Goal: Find specific page/section: Find specific page/section

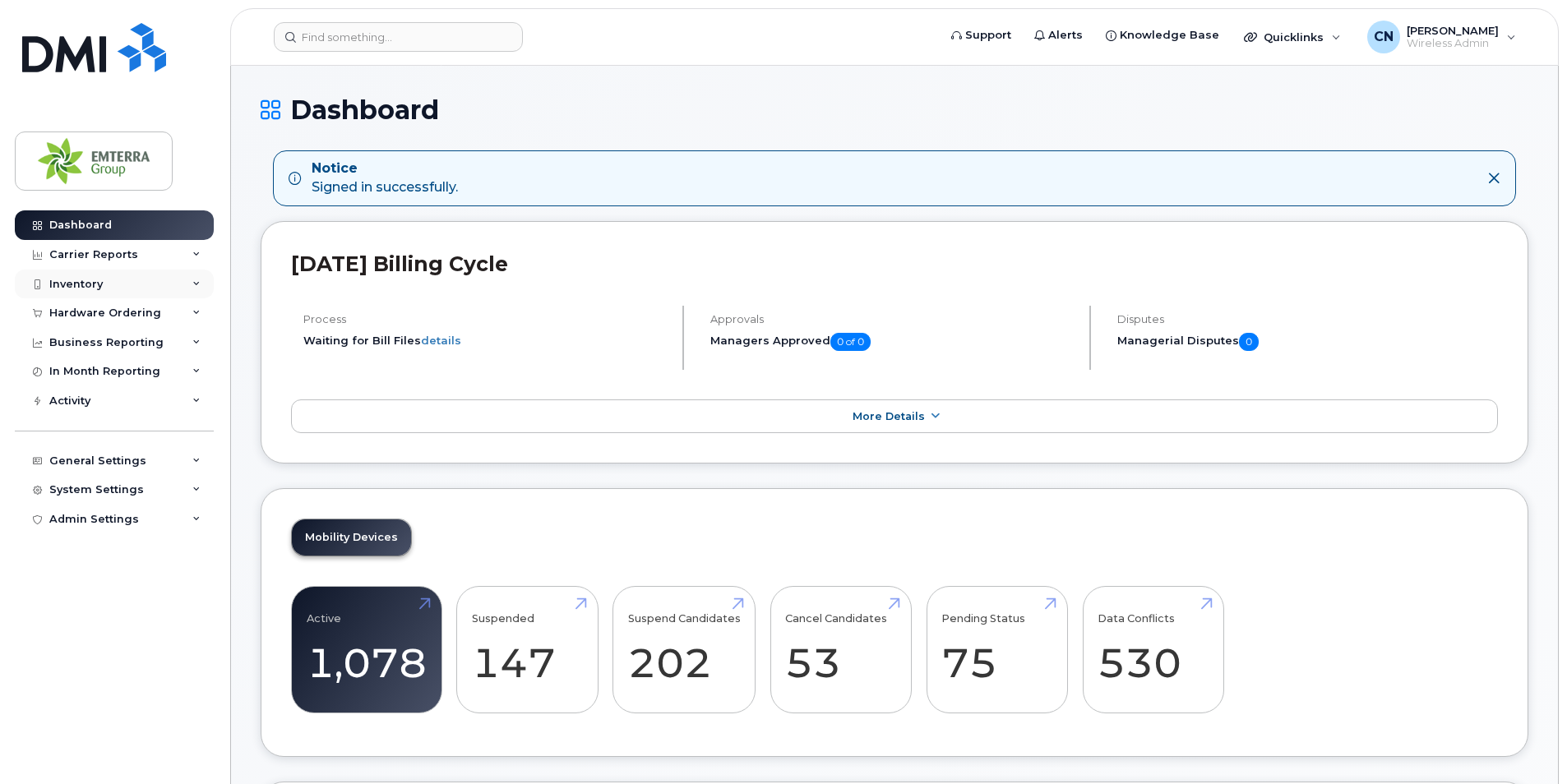
click at [134, 281] on div "Inventory" at bounding box center [114, 284] width 199 height 30
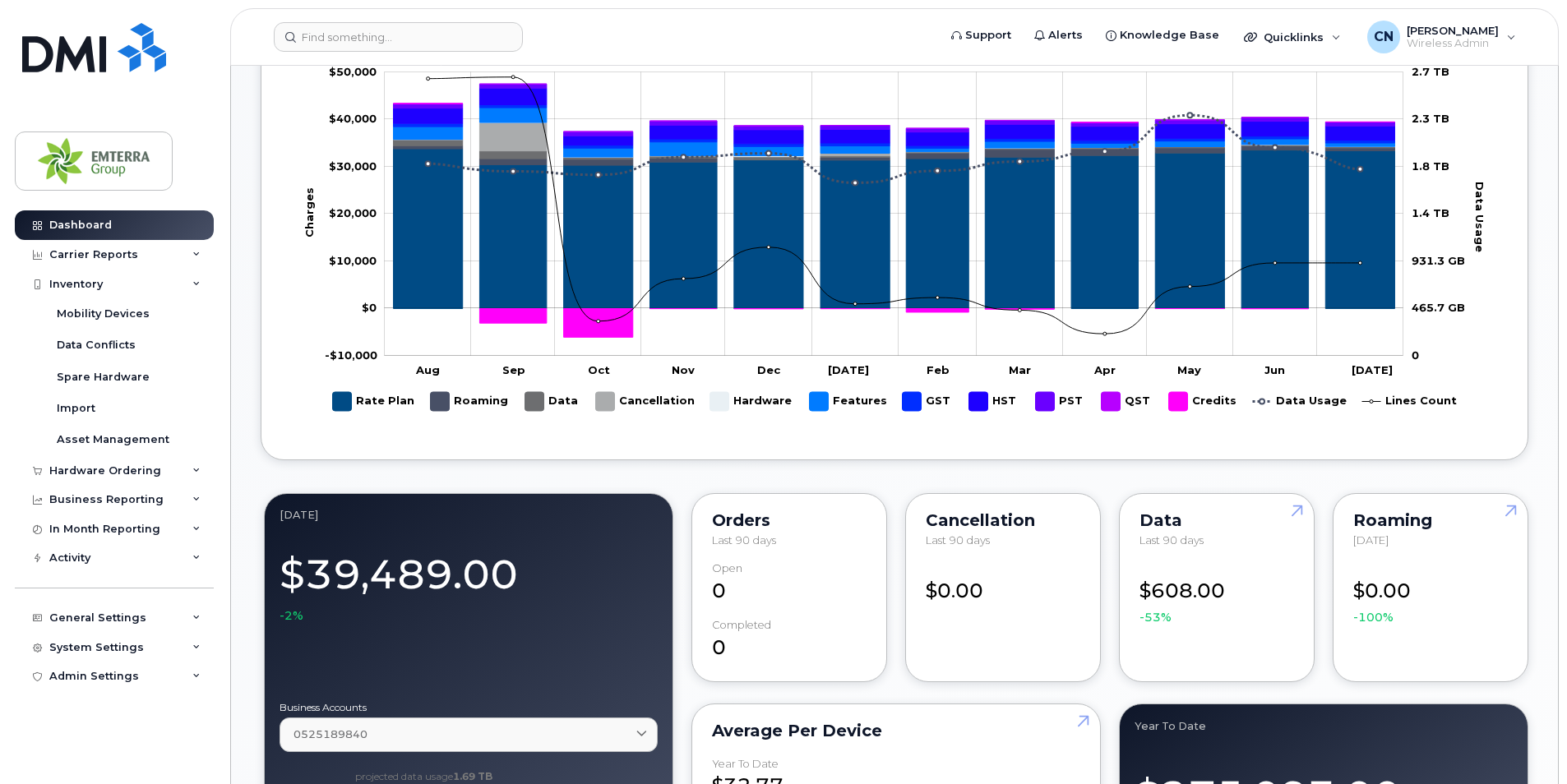
scroll to position [822, 0]
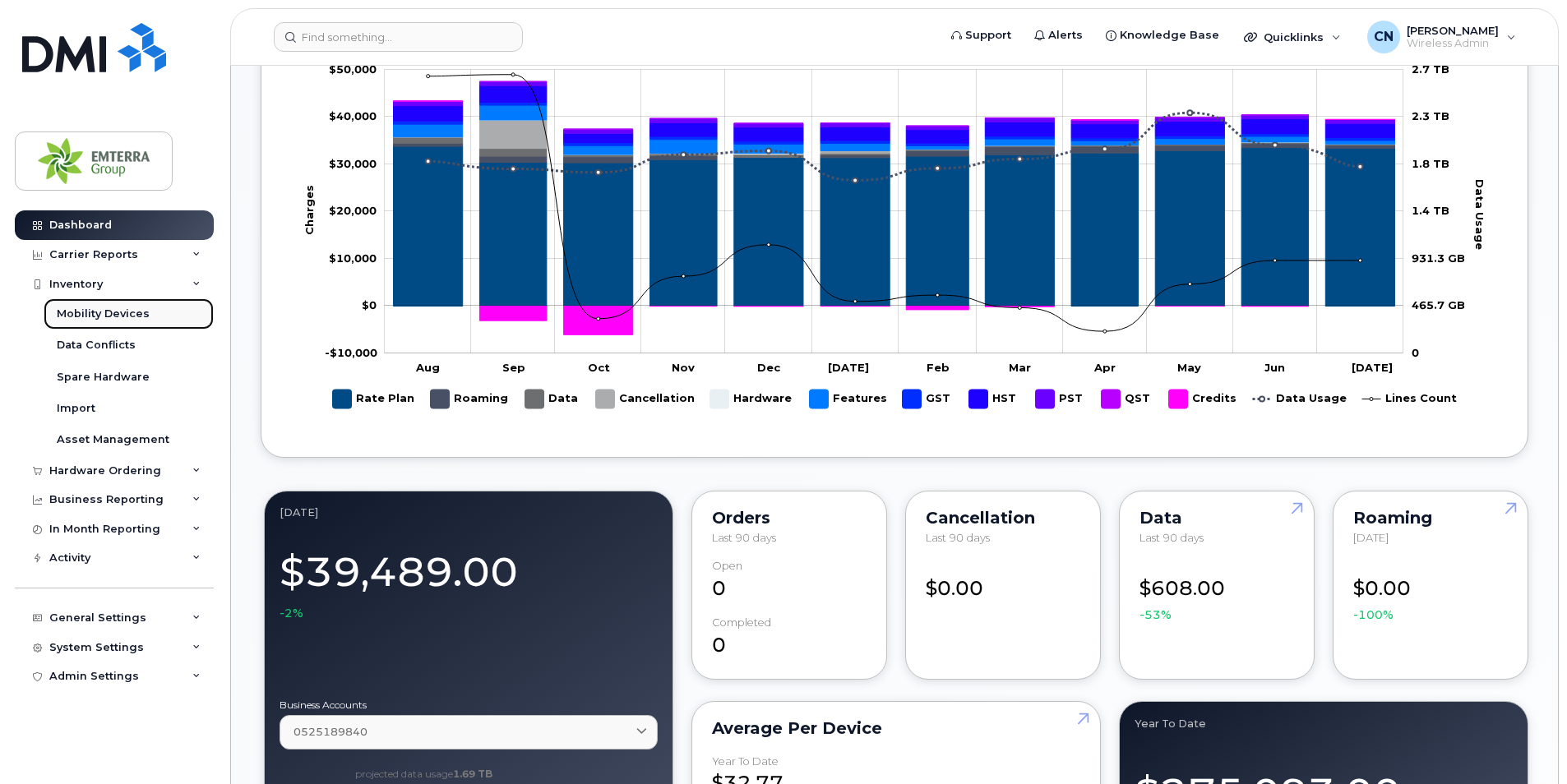
click at [113, 311] on div "Mobility Devices" at bounding box center [103, 313] width 92 height 15
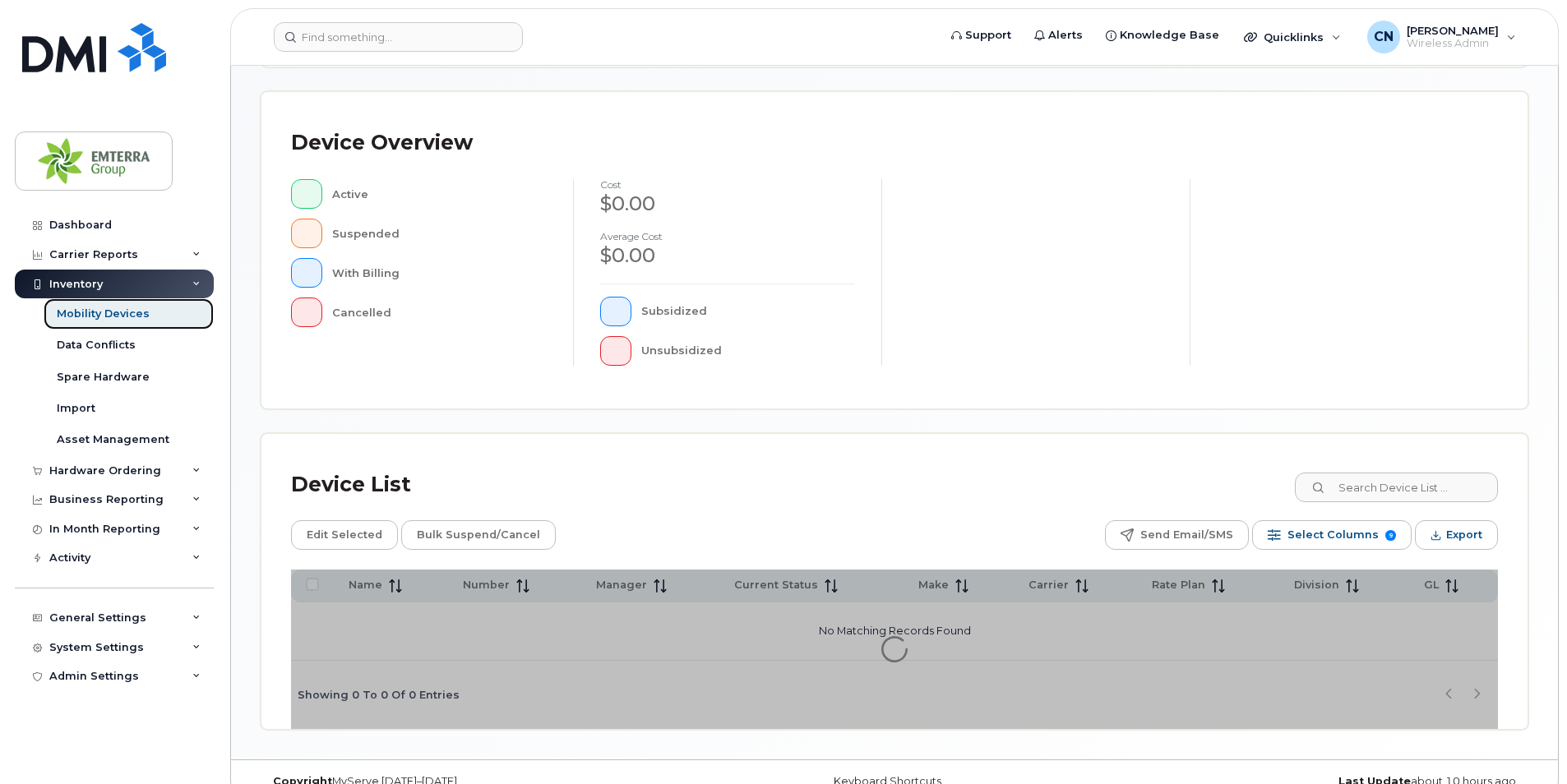
scroll to position [346, 0]
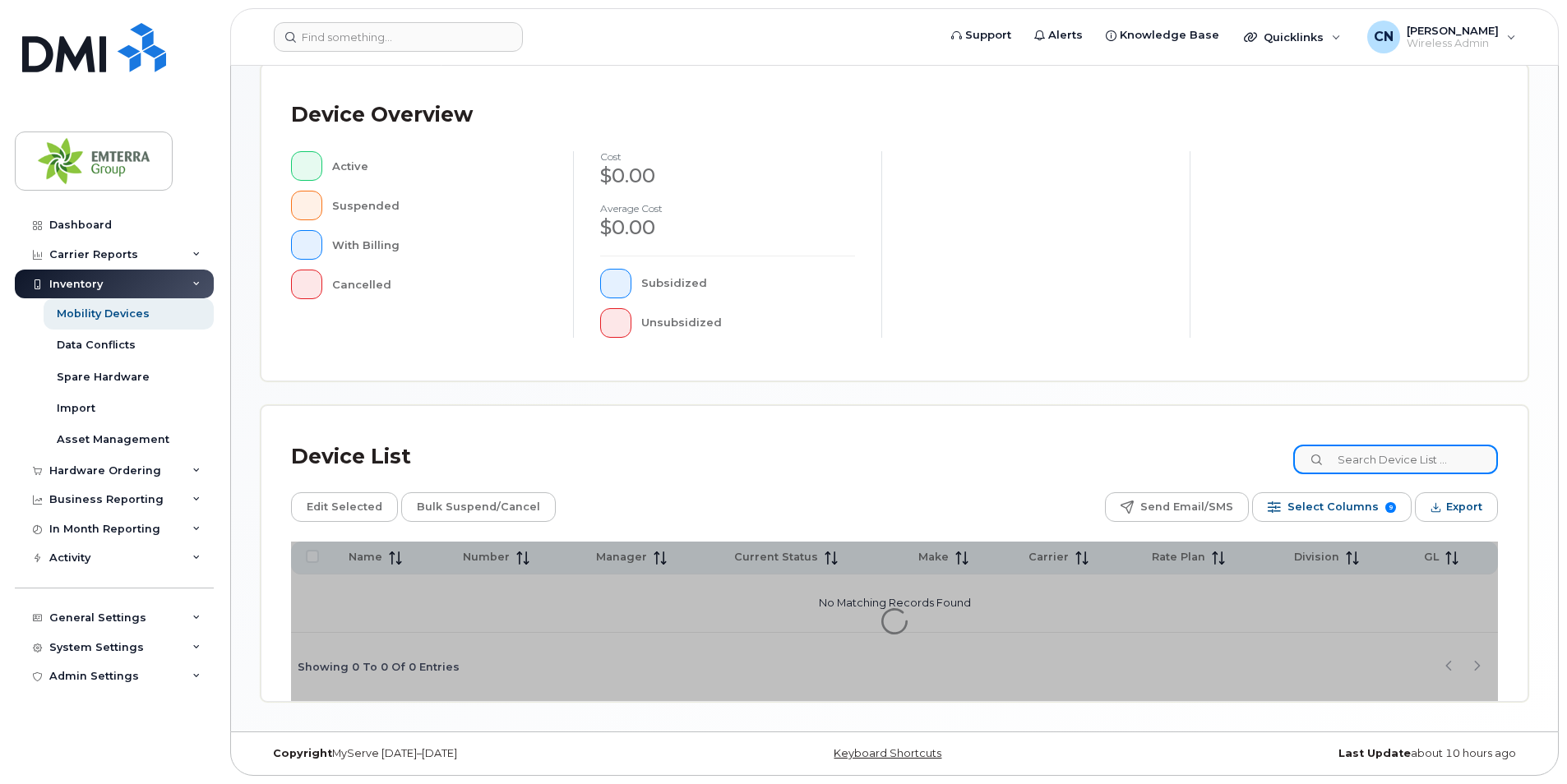
click at [1150, 462] on input at bounding box center [1395, 459] width 205 height 30
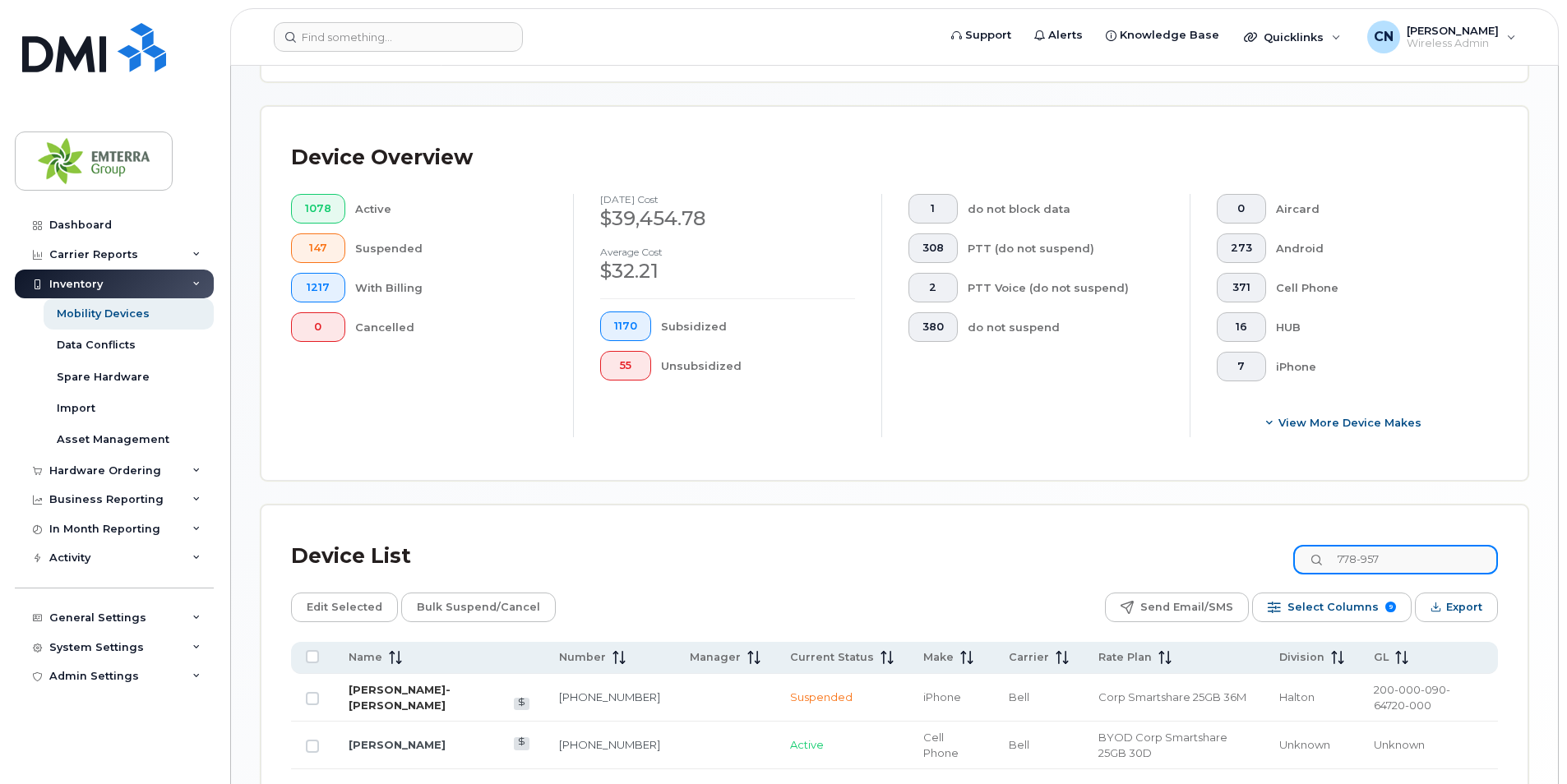
type input "778-957"
click at [450, 672] on link "[PERSON_NAME]-[PERSON_NAME]" at bounding box center [399, 698] width 102 height 29
